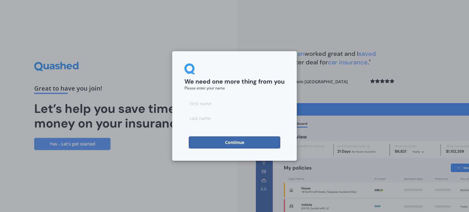
click at [212, 103] on input at bounding box center [234, 103] width 100 height 12
type input "[PERSON_NAME]"
click at [217, 119] on input at bounding box center [234, 118] width 100 height 12
type input "Lineham"
click at [225, 143] on button "Continue" at bounding box center [235, 142] width 92 height 12
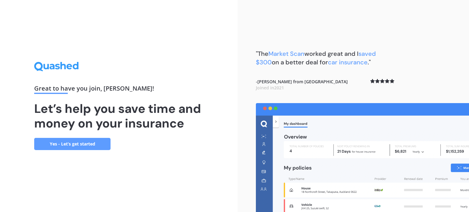
click at [94, 142] on link "Yes - Let’s get started" at bounding box center [72, 144] width 76 height 12
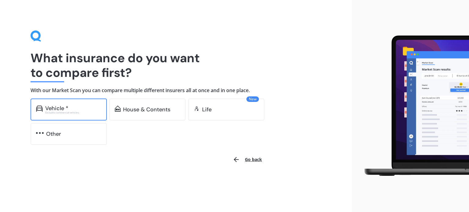
click at [45, 107] on div "Vehicle *" at bounding box center [56, 108] width 23 height 6
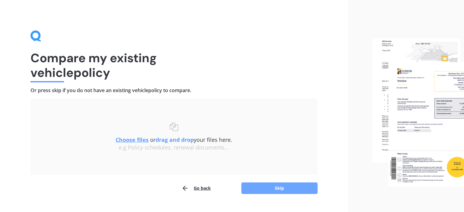
click at [263, 190] on button "Skip" at bounding box center [279, 189] width 76 height 12
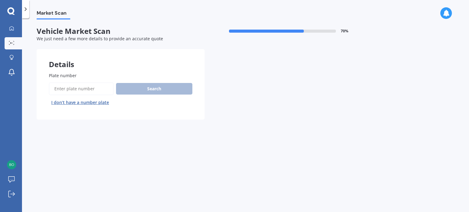
click at [79, 100] on button "I don’t have a number plate" at bounding box center [80, 103] width 63 height 10
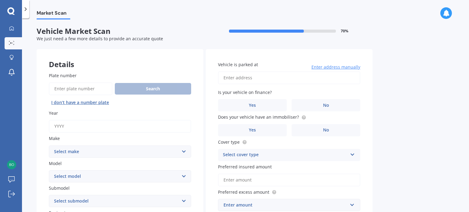
click at [57, 123] on input "Year" at bounding box center [120, 126] width 142 height 13
type input "0"
type input "2011"
click at [73, 150] on select "Select make AC ALFA ROMEO ASTON [PERSON_NAME] AUDI AUSTIN BEDFORD Bentley BMW B…" at bounding box center [120, 152] width 142 height 12
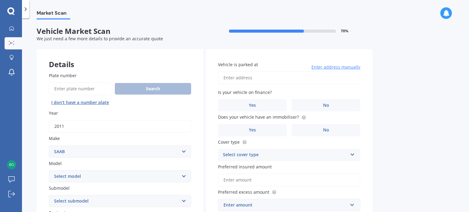
click at [82, 151] on select "Select make AC ALFA ROMEO ASTON [PERSON_NAME] AUDI AUSTIN BEDFORD Bentley BMW B…" at bounding box center [120, 152] width 142 height 12
select select "SUZUKI"
click at [49, 146] on select "Select make AC ALFA ROMEO ASTON [PERSON_NAME] AUDI AUSTIN BEDFORD Bentley BMW B…" at bounding box center [120, 152] width 142 height 12
click at [86, 177] on select "Select model Aerio Alto APV Van Baleno Cappuccino Carry Truck Carry van Celerio…" at bounding box center [120, 176] width 142 height 12
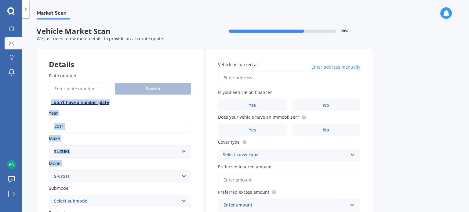
drag, startPoint x: 191, startPoint y: 96, endPoint x: 122, endPoint y: 176, distance: 105.9
click at [122, 176] on select "Select model Aerio Alto APV Van Baleno Cappuccino Carry Truck Carry van Celerio…" at bounding box center [120, 176] width 142 height 12
select select "SWIFT"
click at [49, 170] on select "Select model Aerio Alto APV Van Baleno Cappuccino Carry Truck Carry van Celerio…" at bounding box center [120, 176] width 142 height 12
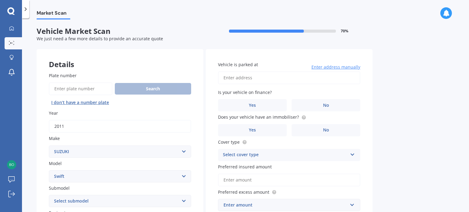
click at [189, 107] on div "Search I don’t have a number plate" at bounding box center [120, 94] width 142 height 25
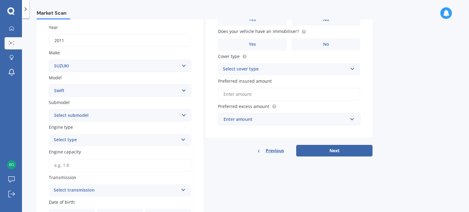
scroll to position [87, 0]
click at [163, 119] on select "Select submodel (All other) Cino Diesel Turbo GA GL GLX GO GP GS GTI LTD RS Hyb…" at bounding box center [120, 114] width 142 height 12
select select "GLX"
click at [49, 108] on select "Select submodel (All other) Cino Diesel Turbo GA GL GLX GO GP GS GTI LTD RS Hyb…" at bounding box center [120, 114] width 142 height 12
click at [72, 139] on div "Select type" at bounding box center [116, 139] width 125 height 7
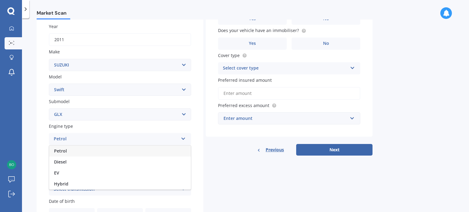
click at [64, 152] on span "Petrol" at bounding box center [60, 151] width 13 height 6
click at [66, 162] on input "Engine capacity" at bounding box center [120, 164] width 142 height 13
type input "1.3"
click at [88, 189] on div "Select transmission" at bounding box center [116, 189] width 125 height 7
click at [71, 156] on div "Auto" at bounding box center [120, 155] width 142 height 11
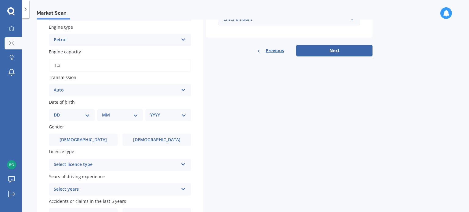
scroll to position [187, 0]
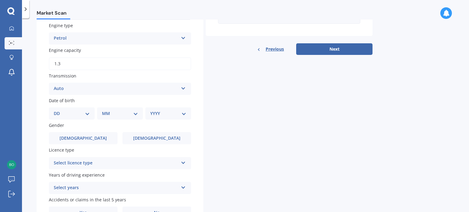
click at [76, 118] on div "DD 01 02 03 04 05 06 07 08 09 10 11 12 13 14 15 16 17 18 19 20 21 22 23 24 25 2…" at bounding box center [72, 113] width 46 height 12
click at [73, 114] on select "DD 01 02 03 04 05 06 07 08 09 10 11 12 13 14 15 16 17 18 19 20 21 22 23 24 25 2…" at bounding box center [72, 113] width 36 height 7
select select "28"
click at [59, 110] on select "DD 01 02 03 04 05 06 07 08 09 10 11 12 13 14 15 16 17 18 19 20 21 22 23 24 25 2…" at bounding box center [72, 113] width 36 height 7
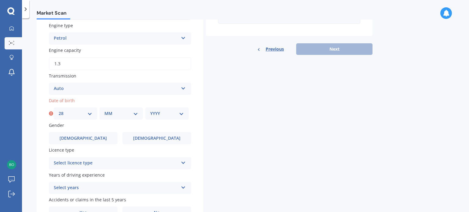
click at [115, 115] on select "MM 01 02 03 04 05 06 07 08 09 10 11 12" at bounding box center [121, 113] width 34 height 7
select select "01"
click at [104, 110] on select "MM 01 02 03 04 05 06 07 08 09 10 11 12" at bounding box center [121, 113] width 34 height 7
click at [161, 112] on select "YYYY 2025 2024 2023 2022 2021 2020 2019 2018 2017 2016 2015 2014 2013 2012 2011…" at bounding box center [167, 113] width 34 height 7
select select "1992"
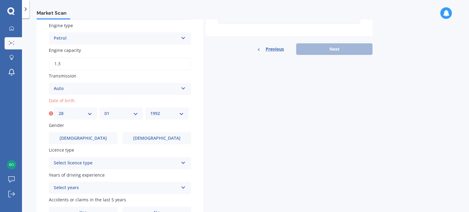
click at [150, 110] on select "YYYY 2025 2024 2023 2022 2021 2020 2019 2018 2017 2016 2015 2014 2013 2012 2011…" at bounding box center [167, 113] width 34 height 7
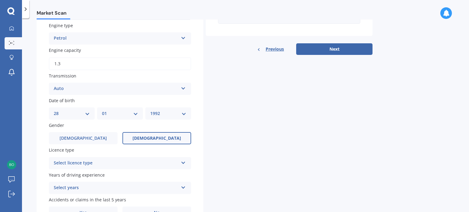
click at [139, 138] on label "[DEMOGRAPHIC_DATA]" at bounding box center [156, 138] width 69 height 12
click at [0, 0] on input "[DEMOGRAPHIC_DATA]" at bounding box center [0, 0] width 0 height 0
click at [104, 163] on div "Select licence type" at bounding box center [116, 163] width 125 height 7
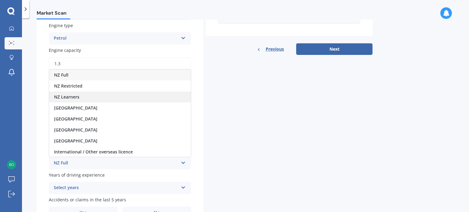
click at [90, 95] on div "NZ Learners" at bounding box center [120, 97] width 142 height 11
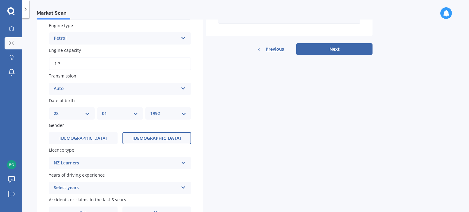
click at [106, 187] on div "Select years" at bounding box center [116, 187] width 125 height 7
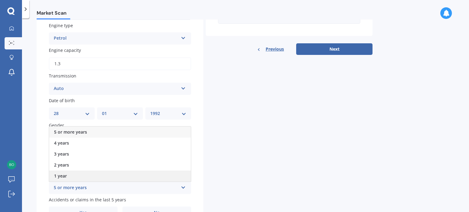
click at [62, 174] on span "1 year" at bounding box center [60, 176] width 13 height 6
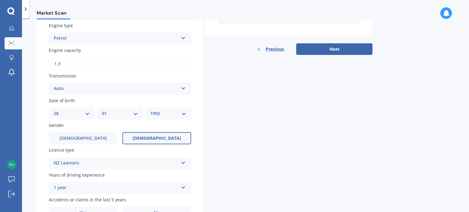
scroll to position [222, 0]
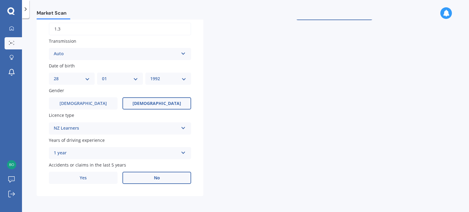
click at [149, 174] on label "No" at bounding box center [156, 178] width 69 height 12
click at [0, 0] on input "No" at bounding box center [0, 0] width 0 height 0
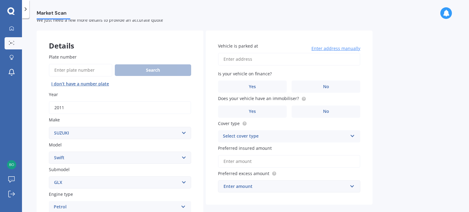
scroll to position [9, 0]
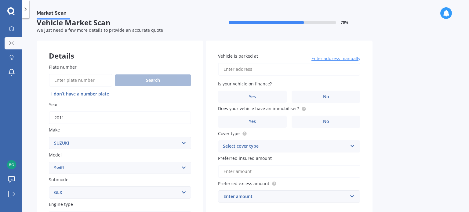
click at [264, 68] on input "Vehicle is parked at" at bounding box center [289, 69] width 142 height 13
type input "[STREET_ADDRESS]"
click at [270, 91] on label "Yes" at bounding box center [252, 97] width 69 height 12
click at [0, 0] on input "Yes" at bounding box center [0, 0] width 0 height 0
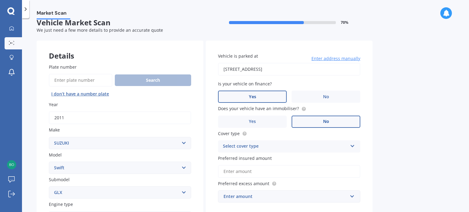
click at [320, 119] on label "No" at bounding box center [326, 122] width 69 height 12
click at [0, 0] on input "No" at bounding box center [0, 0] width 0 height 0
click at [303, 147] on div "Select cover type" at bounding box center [285, 146] width 125 height 7
click at [271, 155] on div "Comprehensive" at bounding box center [289, 158] width 142 height 11
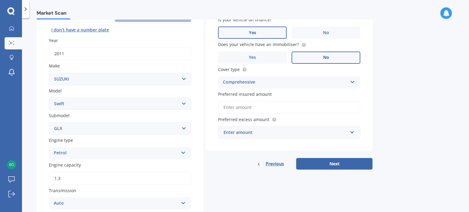
scroll to position [75, 0]
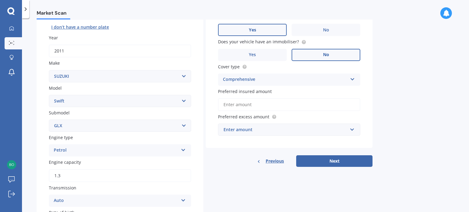
click at [325, 111] on input "Preferred insured amount" at bounding box center [289, 104] width 142 height 13
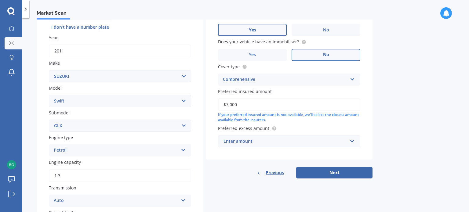
type input "$7,000"
click at [315, 142] on div "Enter amount" at bounding box center [285, 141] width 124 height 7
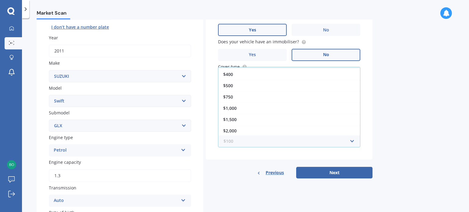
scroll to position [0, 0]
click at [300, 75] on div "$100" at bounding box center [289, 72] width 142 height 11
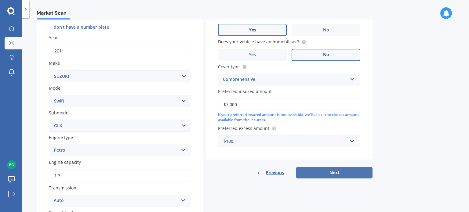
click at [329, 174] on button "Next" at bounding box center [334, 173] width 76 height 12
select select "28"
select select "01"
select select "1992"
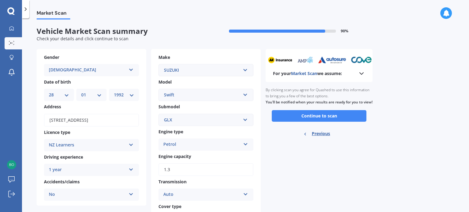
click at [357, 77] on div "For your Market Scan we assume:" at bounding box center [319, 65] width 107 height 33
click at [364, 75] on icon at bounding box center [361, 73] width 7 height 7
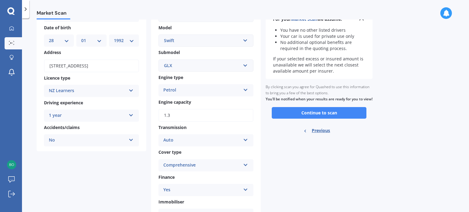
scroll to position [57, 0]
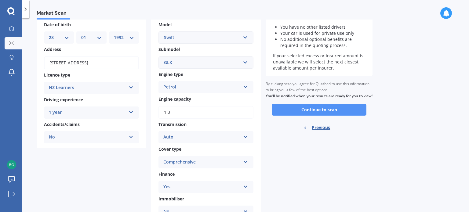
click at [324, 116] on button "Continue to scan" at bounding box center [319, 110] width 95 height 12
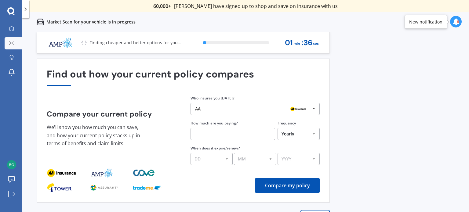
drag, startPoint x: 469, startPoint y: 85, endPoint x: 469, endPoint y: 92, distance: 7.3
click at [469, 92] on div "Previous 60,000+ Kiwis have signed up to shop and save on insurance with us " H…" at bounding box center [245, 138] width 447 height 212
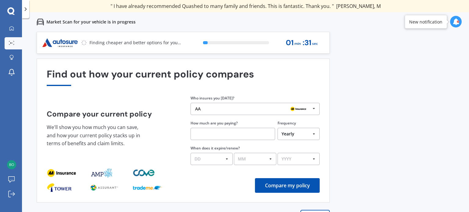
click at [264, 110] on div "AA" at bounding box center [252, 109] width 115 height 5
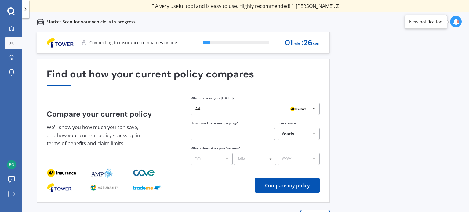
click at [365, 96] on div "Previous 60,000+ Kiwis have signed up to shop and save on insurance with us " H…" at bounding box center [245, 138] width 447 height 212
drag, startPoint x: 469, startPoint y: 78, endPoint x: 467, endPoint y: 116, distance: 38.2
click at [467, 116] on div "Previous 60,000+ Kiwis have signed up to shop and save on insurance with us " H…" at bounding box center [245, 138] width 447 height 212
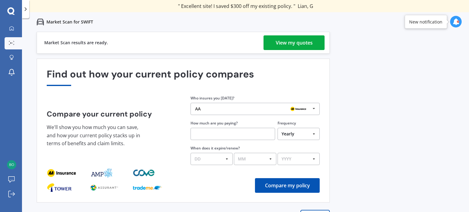
click at [301, 38] on div "View my quotes" at bounding box center [294, 42] width 37 height 15
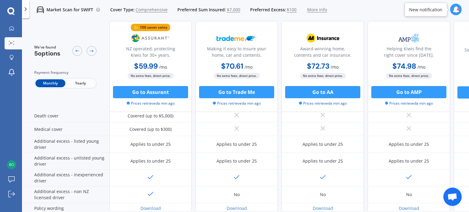
scroll to position [314, 0]
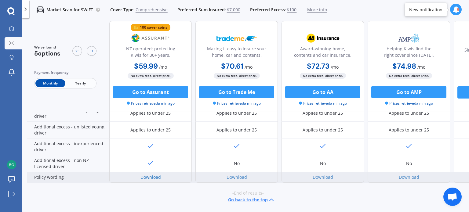
click at [154, 174] on link "Download" at bounding box center [150, 177] width 20 height 6
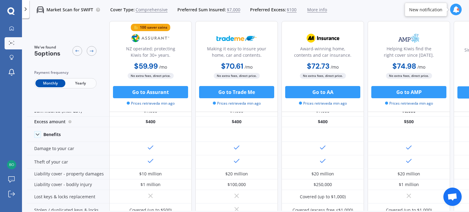
scroll to position [0, 0]
